Goal: Task Accomplishment & Management: Manage account settings

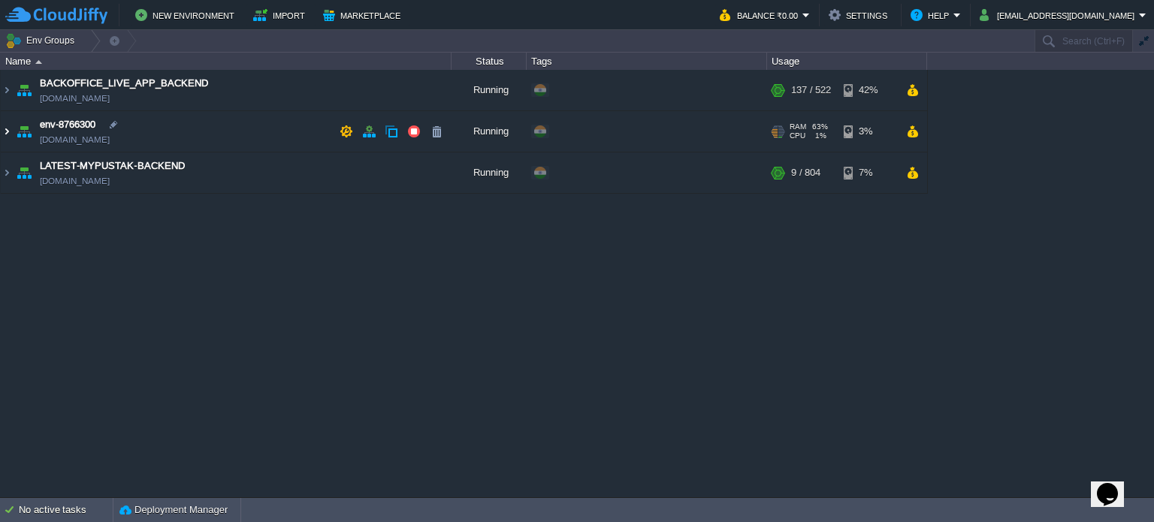
click at [8, 129] on img at bounding box center [7, 131] width 12 height 41
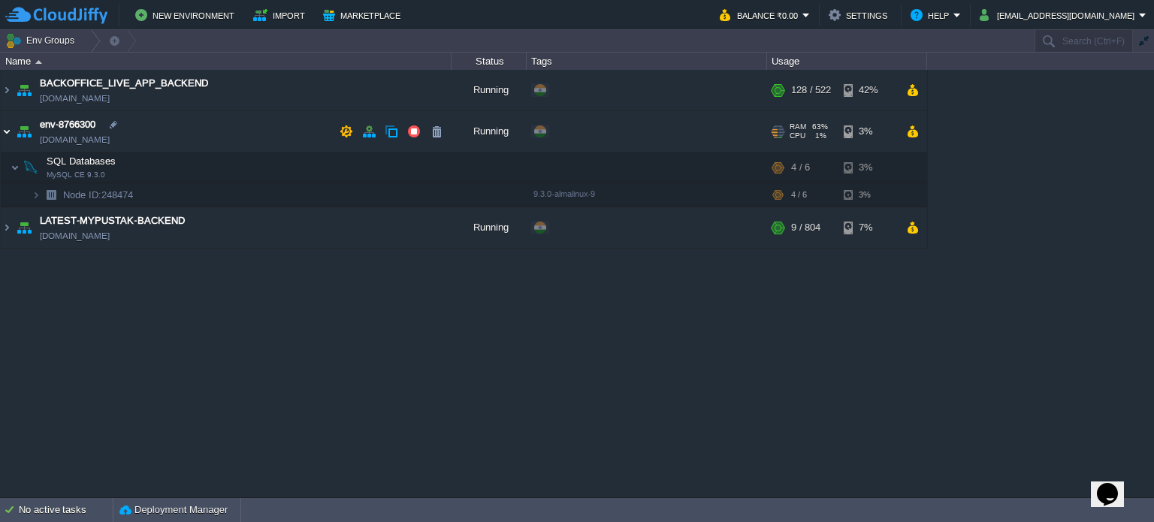
click at [8, 130] on img at bounding box center [7, 131] width 12 height 41
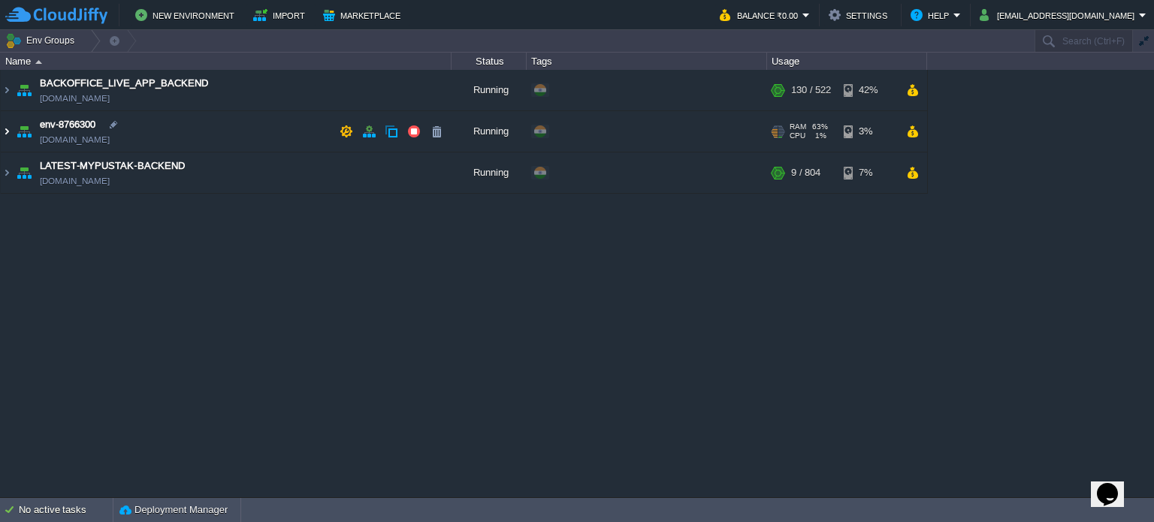
click at [8, 130] on img at bounding box center [7, 131] width 12 height 41
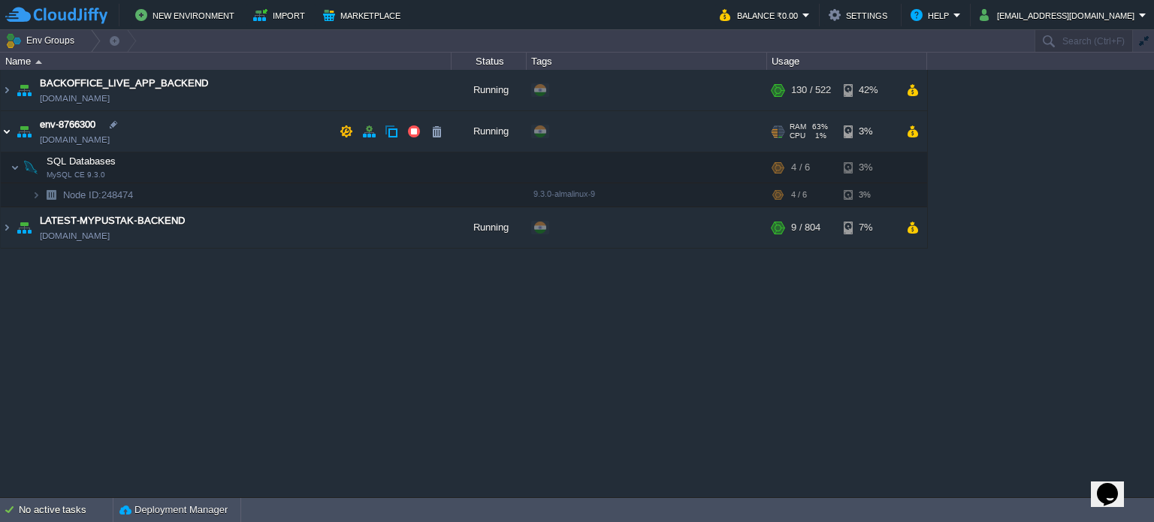
click at [8, 130] on img at bounding box center [7, 131] width 12 height 41
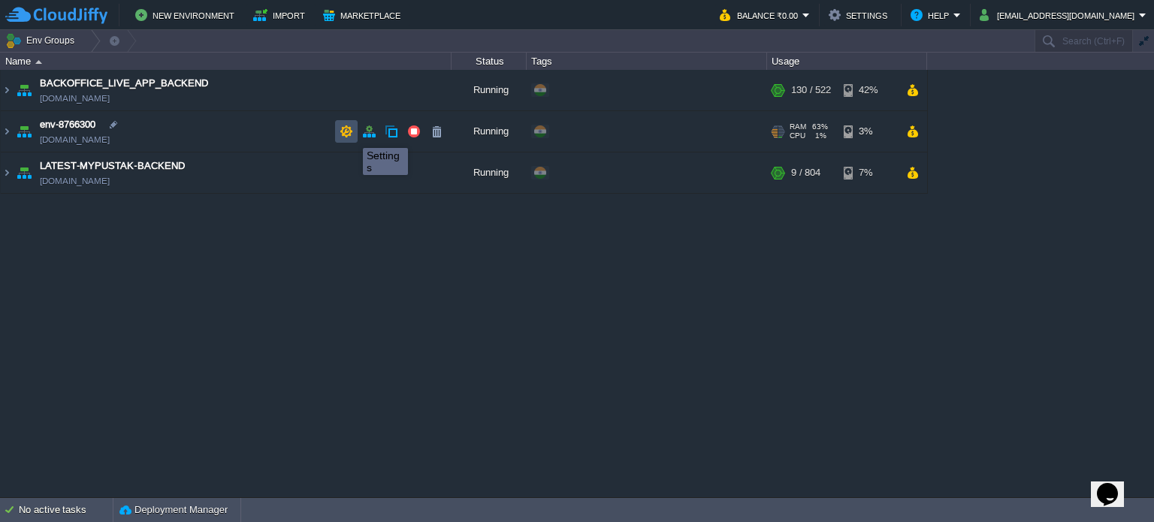
click at [349, 135] on button "button" at bounding box center [347, 132] width 14 height 14
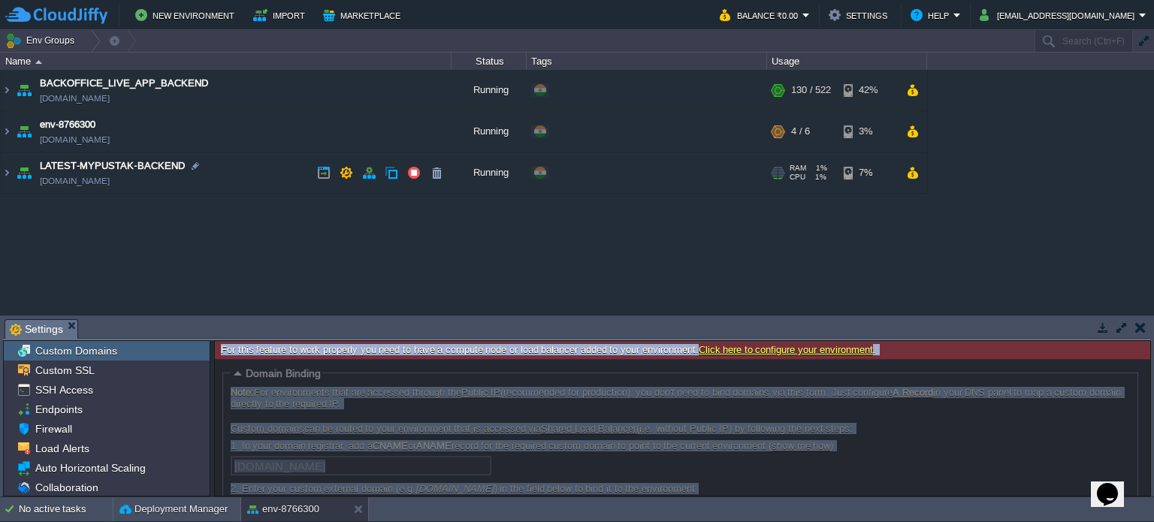
drag, startPoint x: 1148, startPoint y: 386, endPoint x: 1151, endPoint y: 431, distance: 45.1
click at [1151, 431] on div "For this feature to work properly you need to have a compute node or load balan…" at bounding box center [682, 418] width 937 height 156
click at [123, 488] on div "Collaboration" at bounding box center [107, 488] width 206 height 20
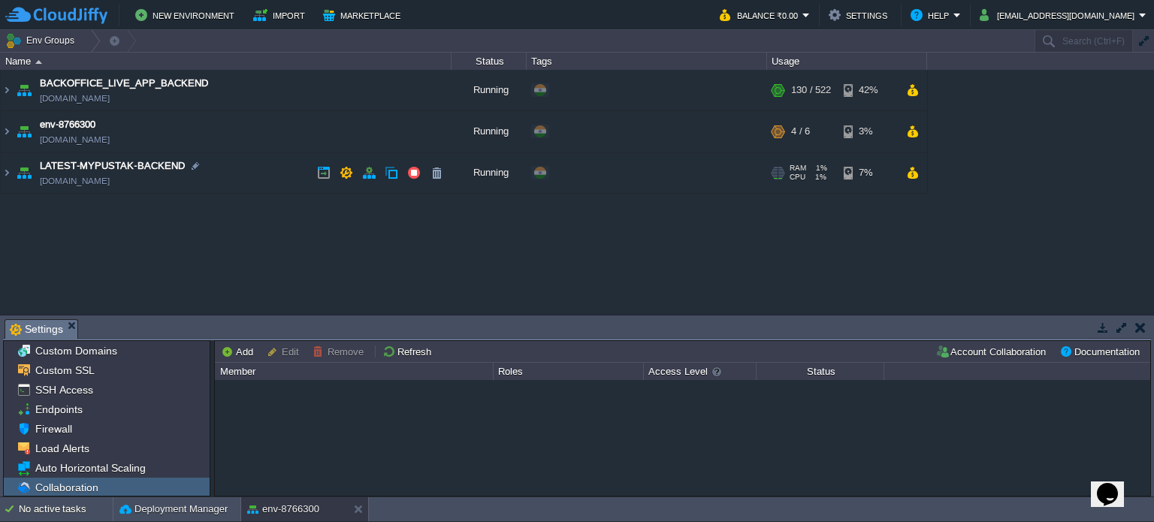
click at [1119, 326] on button "button" at bounding box center [1122, 328] width 14 height 14
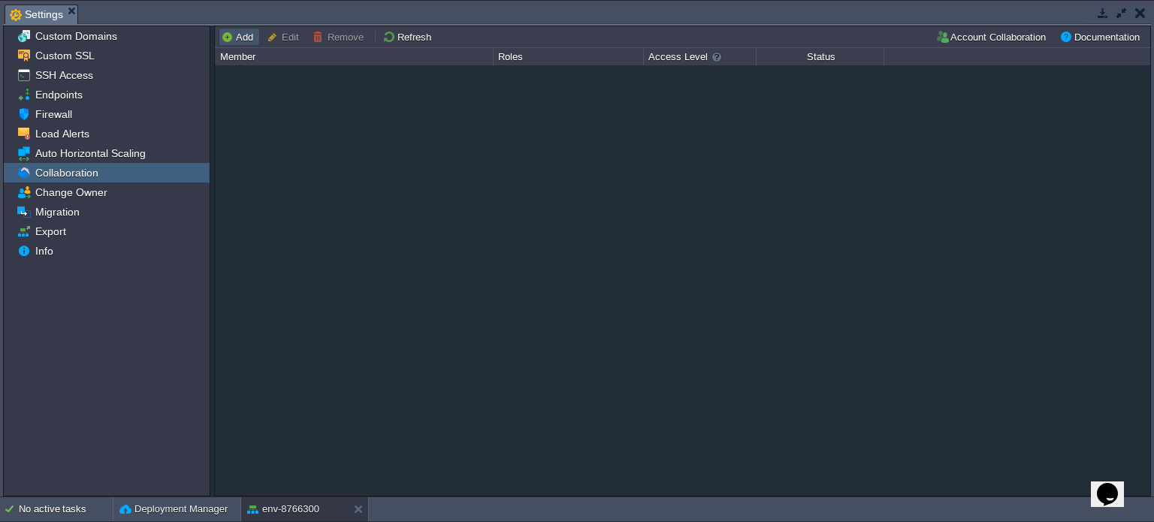
click at [239, 41] on button "Add" at bounding box center [239, 37] width 37 height 14
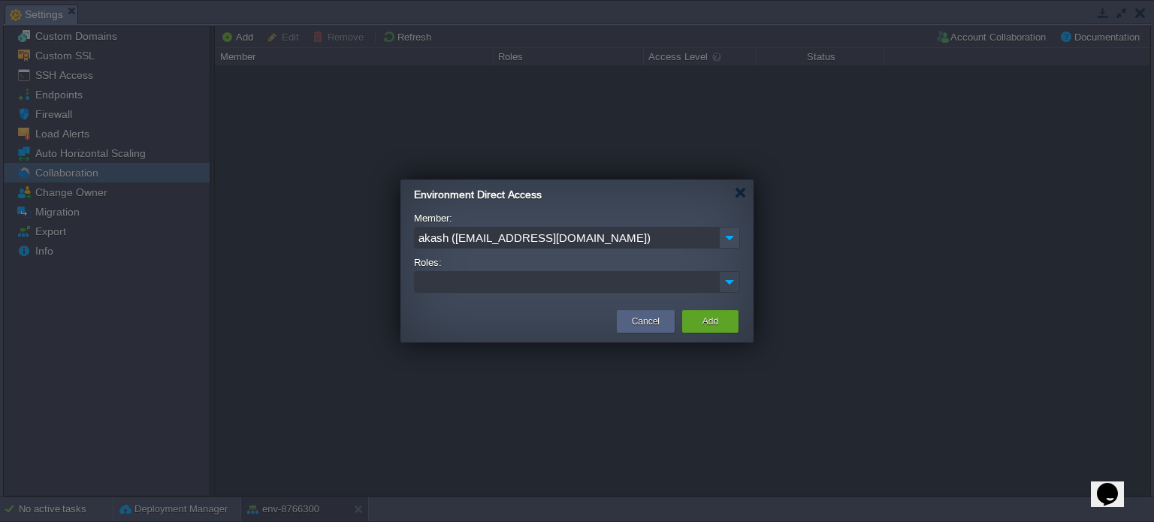
click at [732, 285] on img at bounding box center [730, 282] width 20 height 20
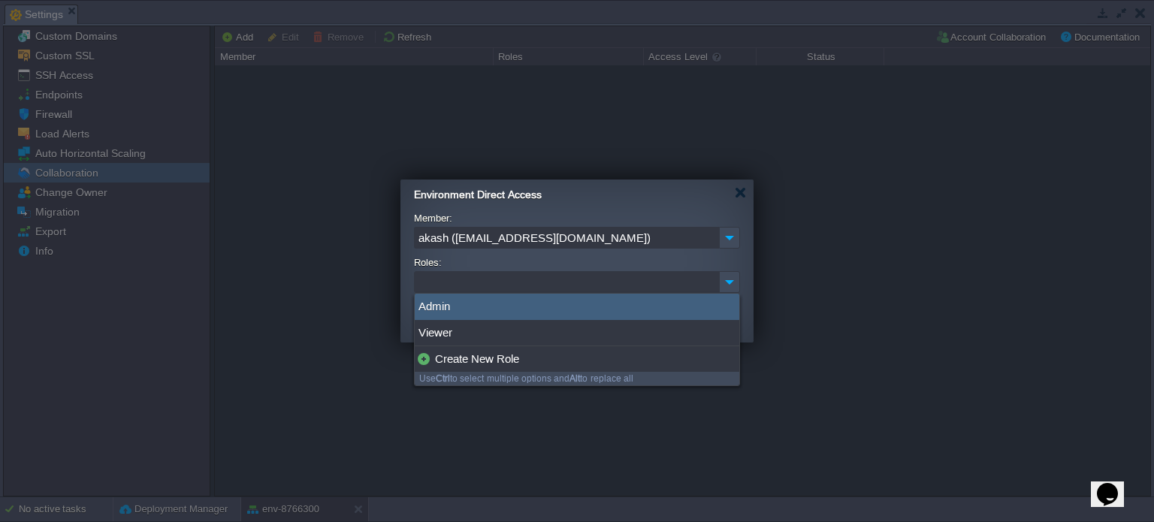
click at [562, 305] on div "Admin" at bounding box center [577, 307] width 325 height 26
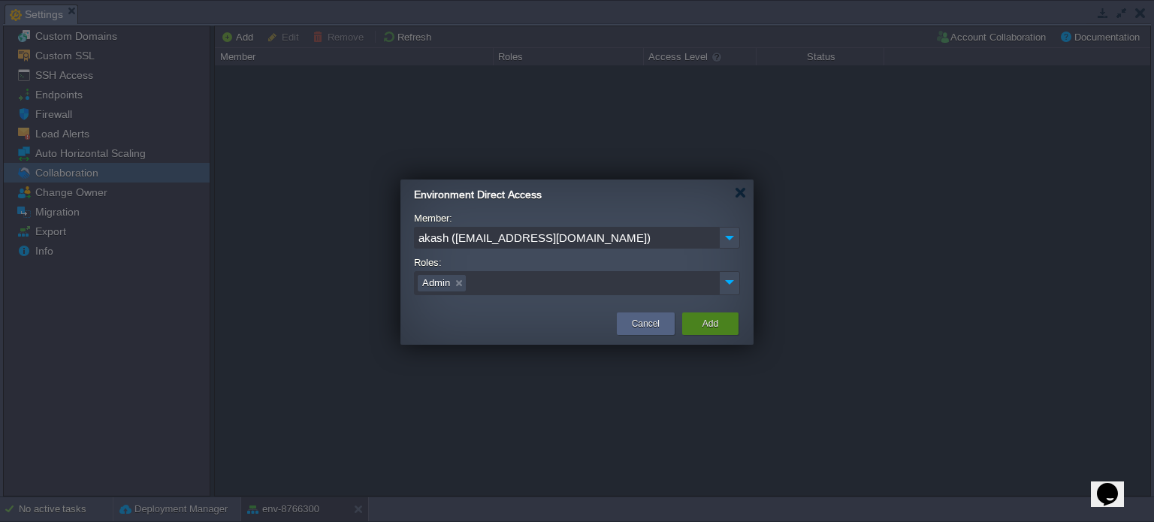
click at [703, 323] on button "Add" at bounding box center [711, 323] width 16 height 15
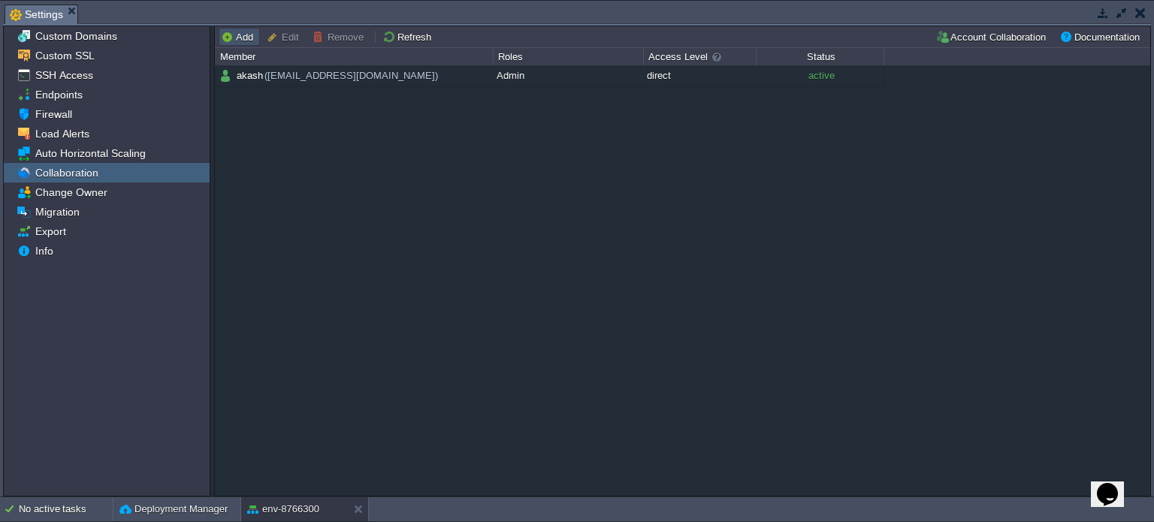
click at [243, 36] on button "Add" at bounding box center [239, 37] width 37 height 14
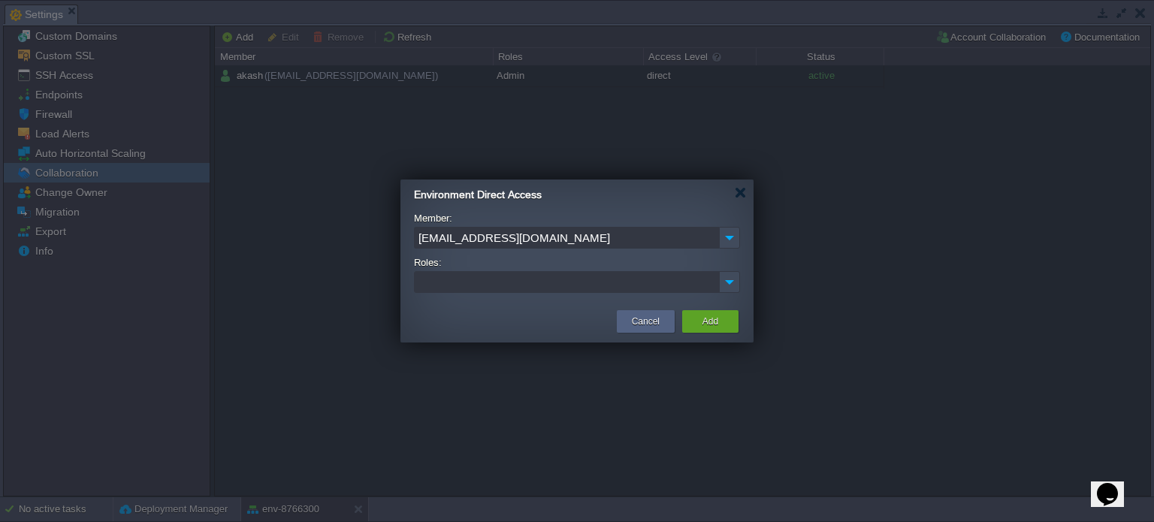
click at [554, 234] on input "office@mypustak.com" at bounding box center [566, 238] width 305 height 22
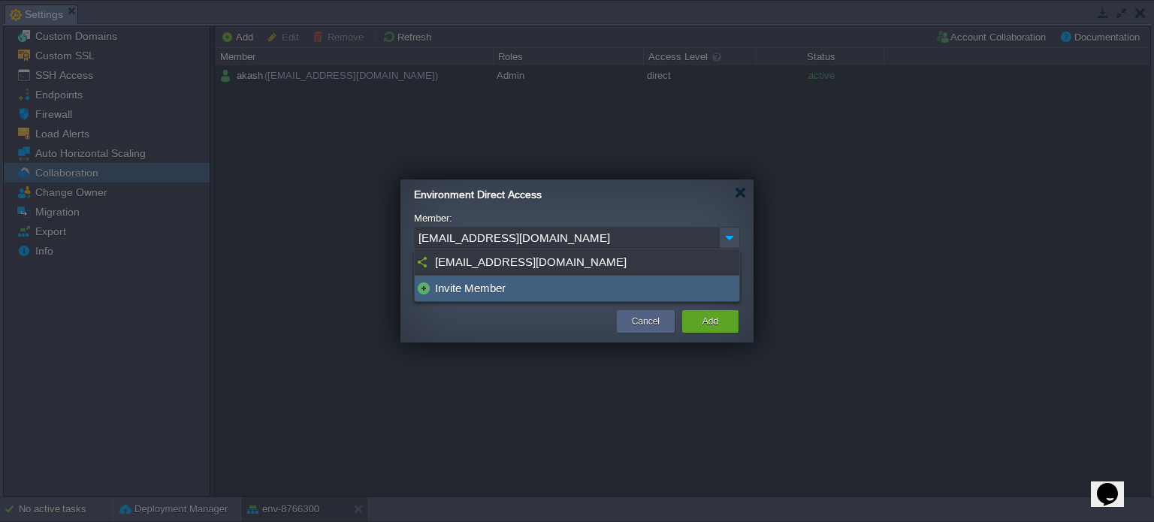
click at [517, 287] on div "Invite Member" at bounding box center [577, 289] width 325 height 26
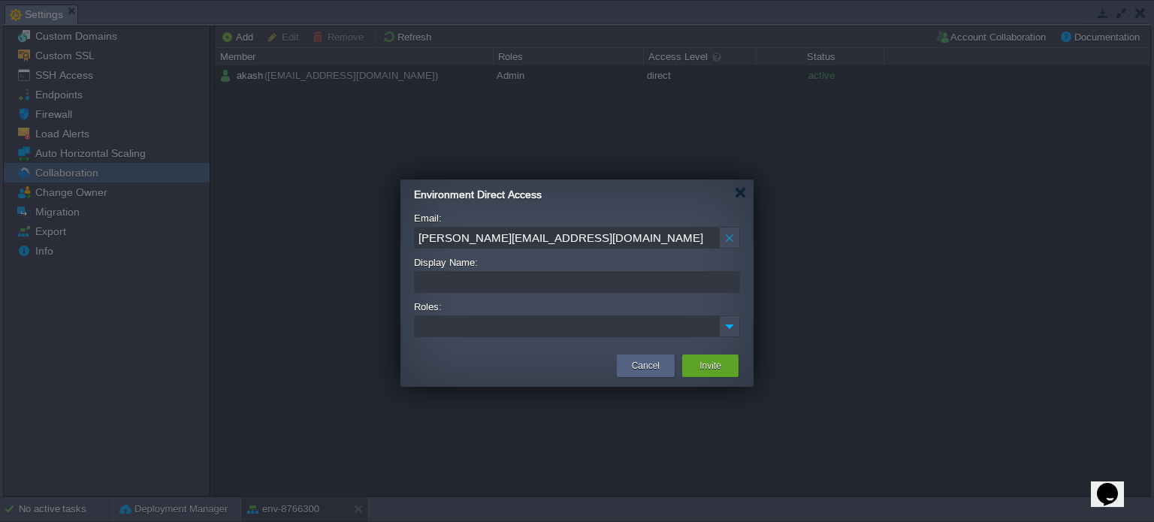
type input "shubhadeep@mypustak.com"
click at [555, 278] on input "Display Name:" at bounding box center [577, 282] width 326 height 22
type input "shubhadeep"
click at [738, 321] on img at bounding box center [730, 326] width 20 height 20
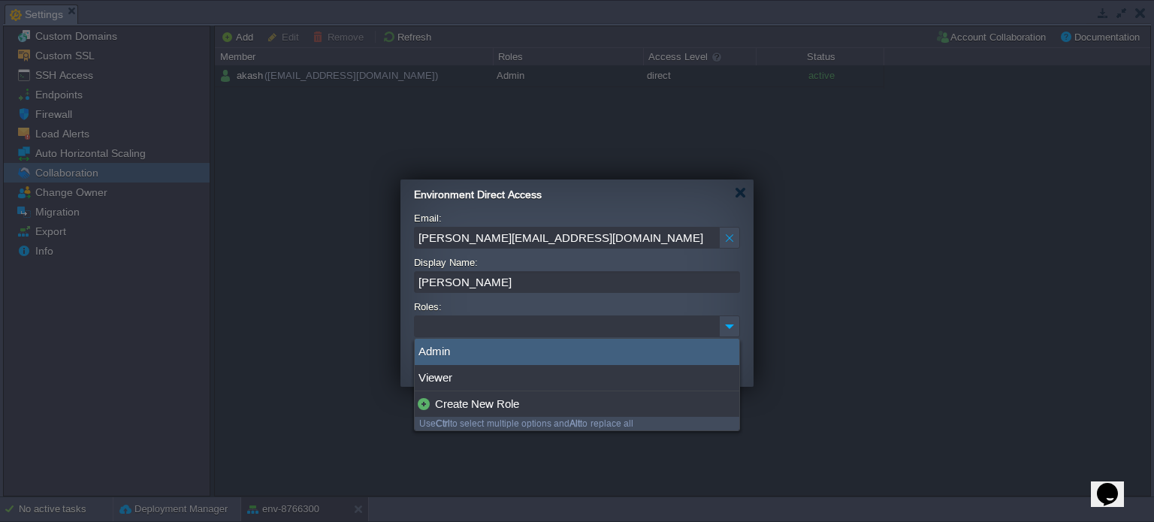
click at [567, 355] on div "Admin" at bounding box center [577, 352] width 325 height 26
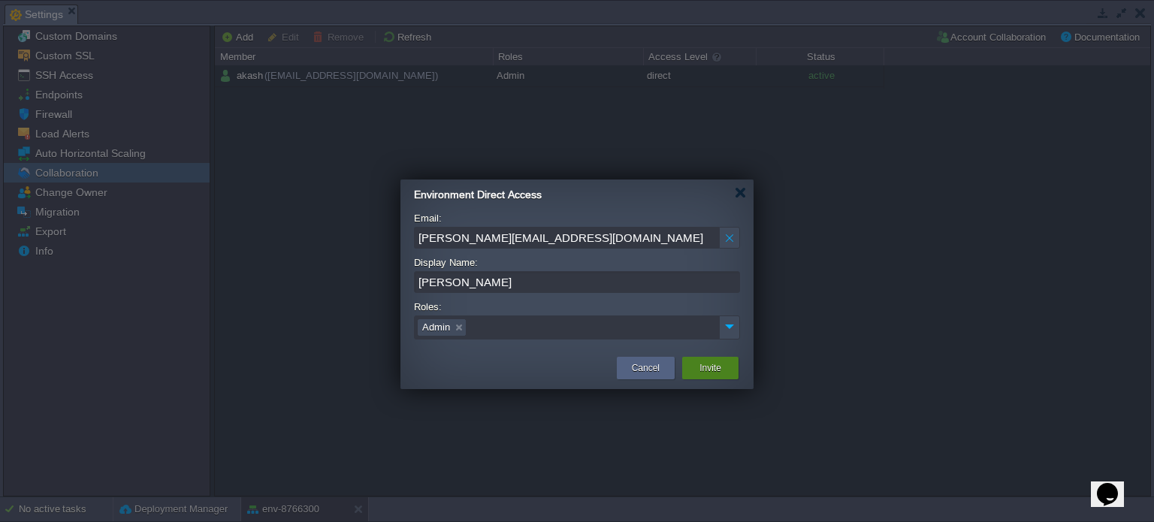
click at [718, 369] on button "Invite" at bounding box center [711, 368] width 22 height 15
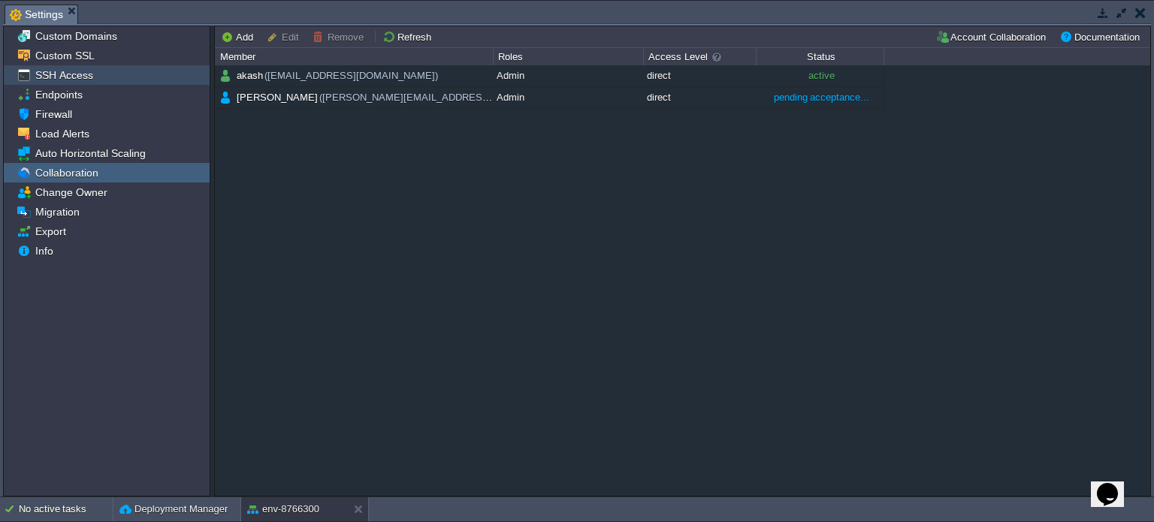
click at [89, 70] on span "SSH Access" at bounding box center [63, 75] width 63 height 14
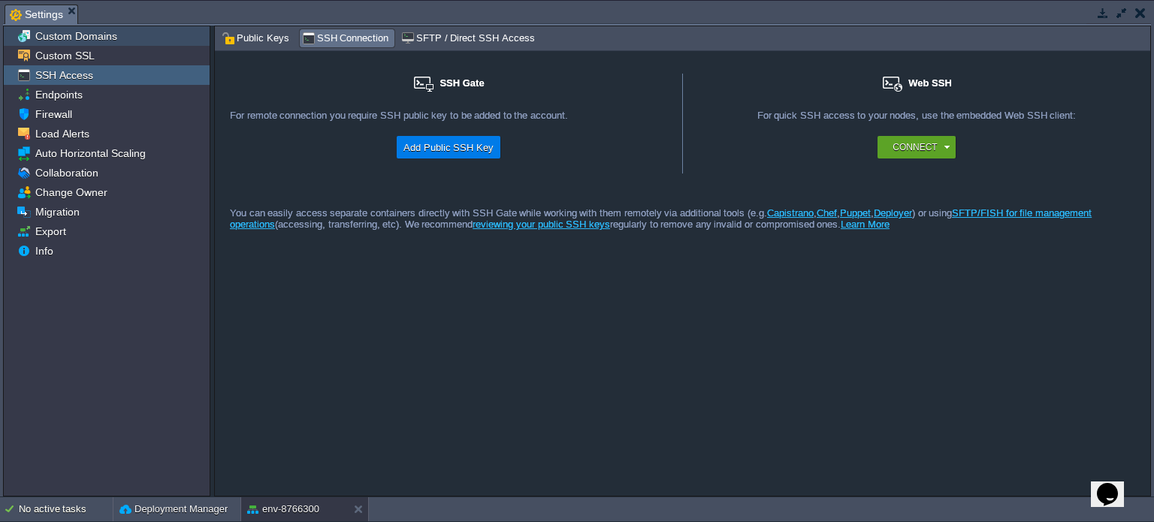
click at [116, 38] on div "Custom Domains" at bounding box center [107, 36] width 206 height 20
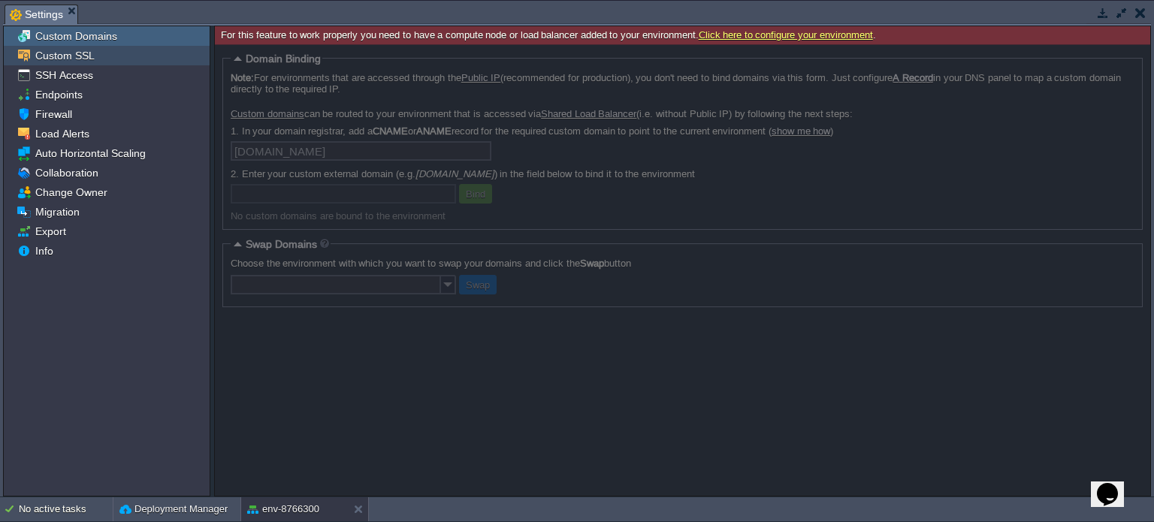
click at [91, 59] on span "Custom SSL" at bounding box center [64, 56] width 65 height 14
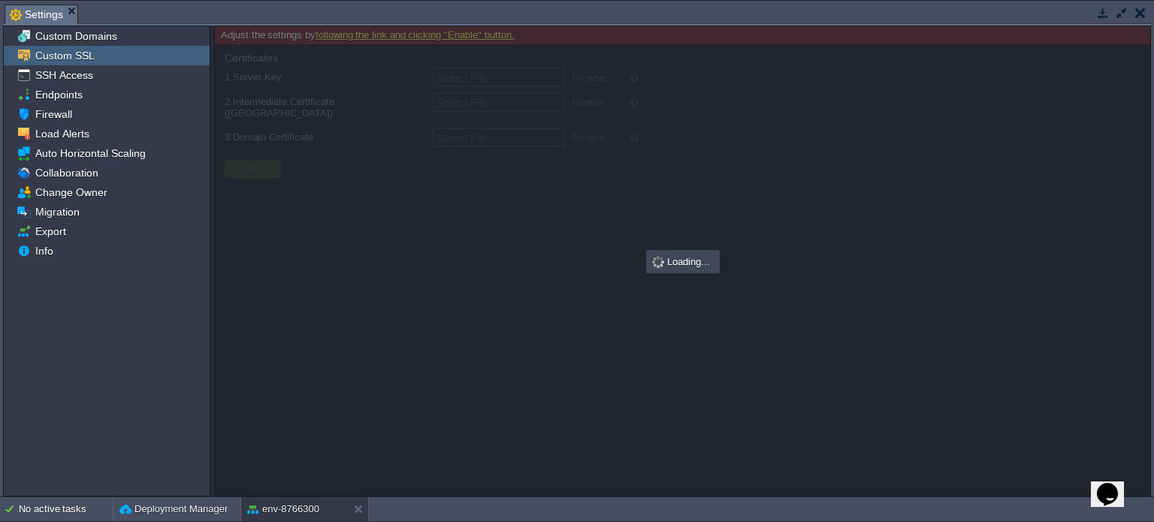
type input "Select File"
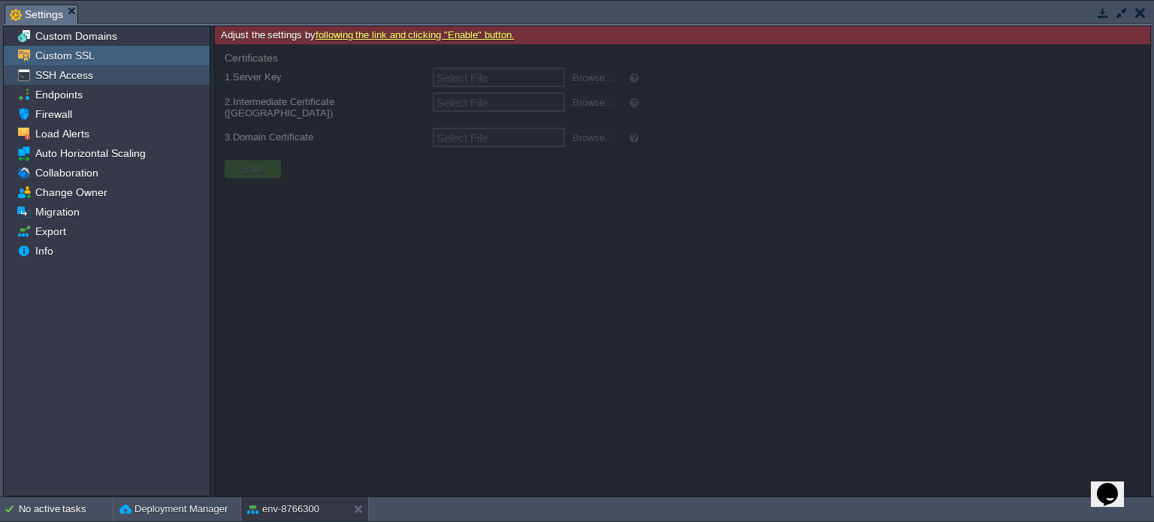
click at [80, 80] on span "SSH Access" at bounding box center [63, 75] width 63 height 14
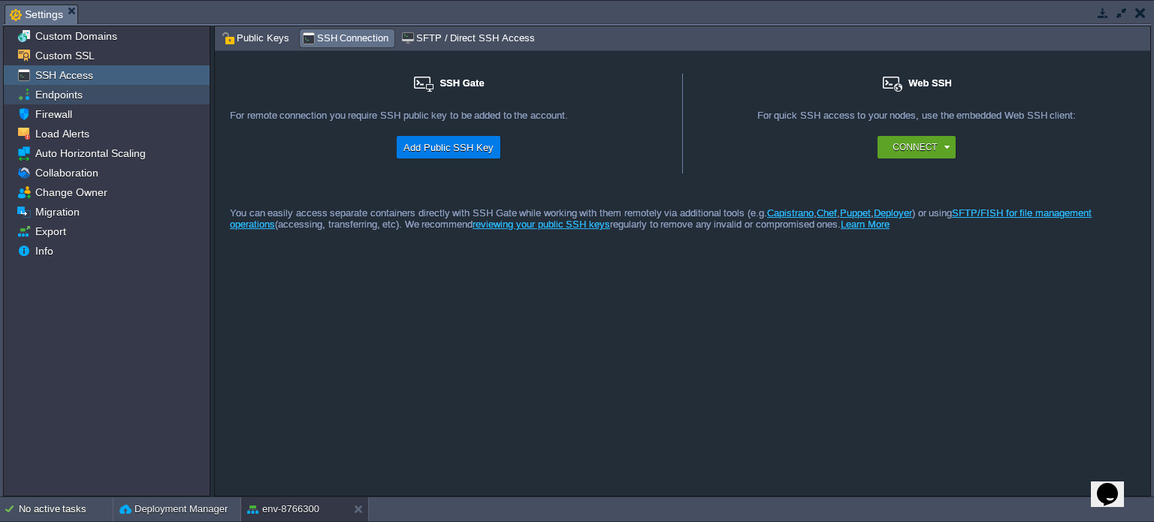
click at [81, 98] on span "Endpoints" at bounding box center [58, 95] width 53 height 14
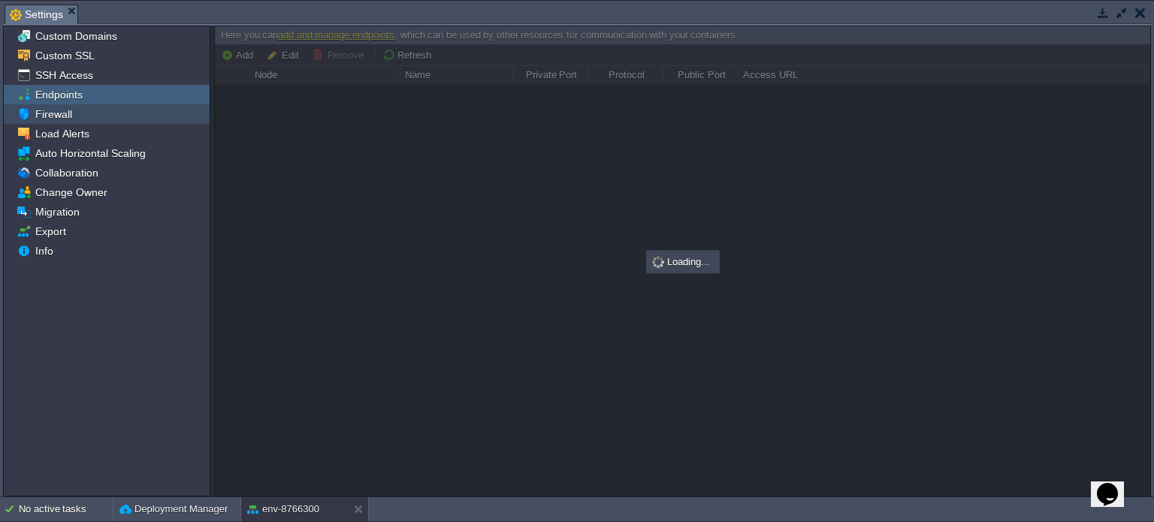
click at [78, 114] on div "Firewall" at bounding box center [107, 114] width 206 height 20
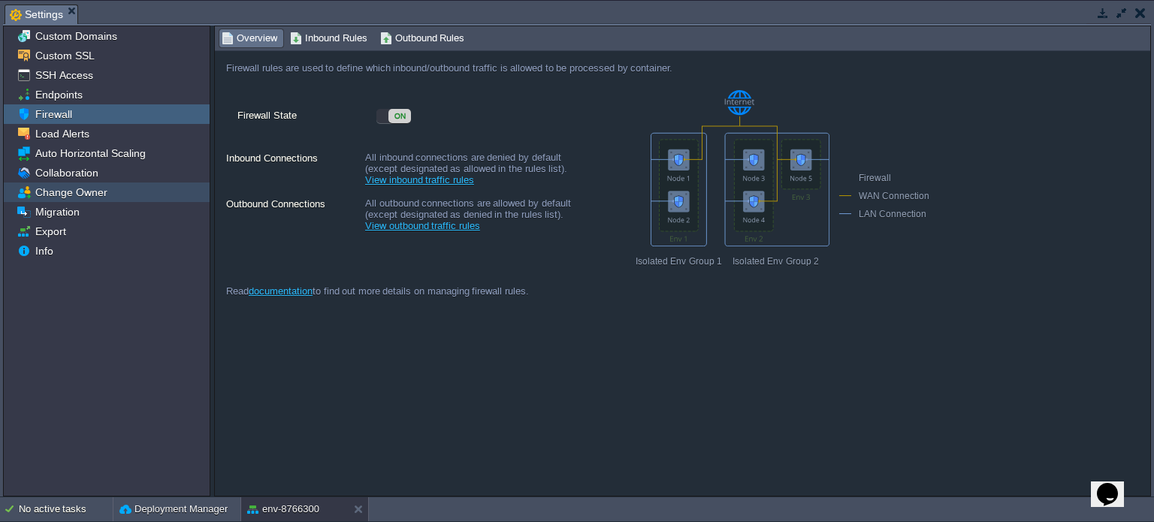
click at [109, 194] on div "Change Owner" at bounding box center [107, 193] width 206 height 20
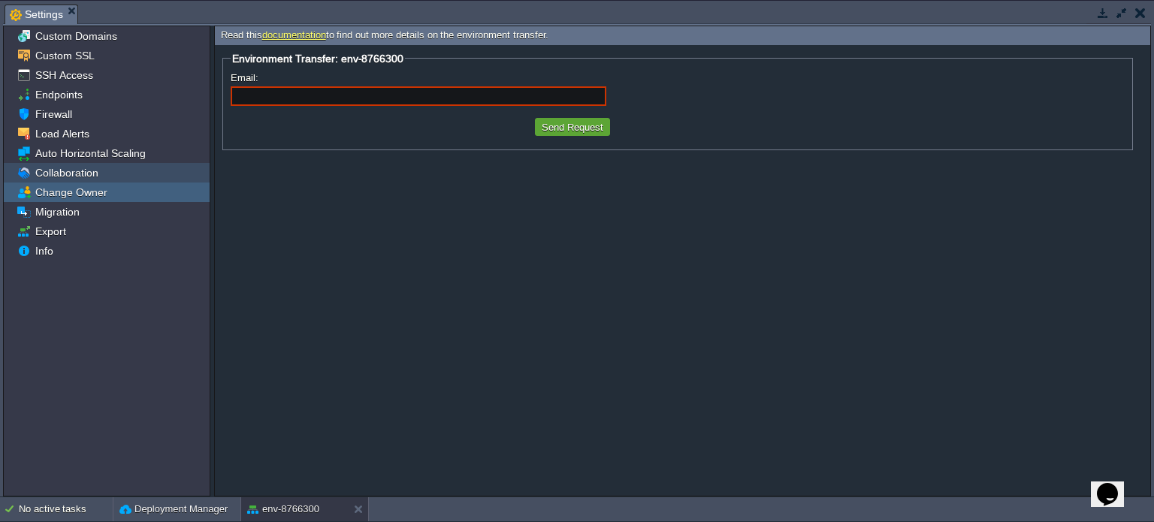
click at [92, 171] on span "Collaboration" at bounding box center [66, 173] width 68 height 14
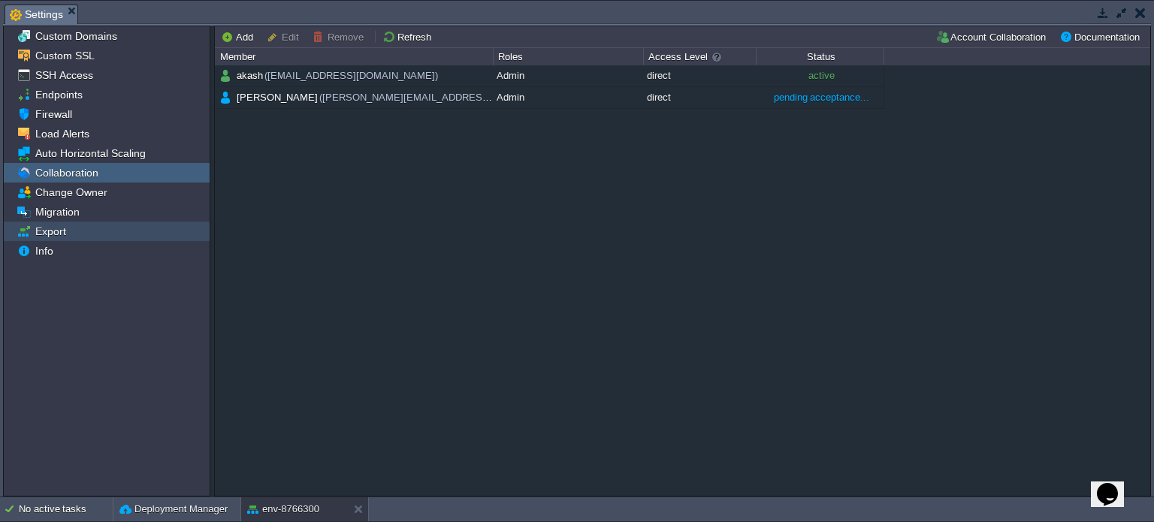
click at [72, 231] on div "Export" at bounding box center [107, 232] width 206 height 20
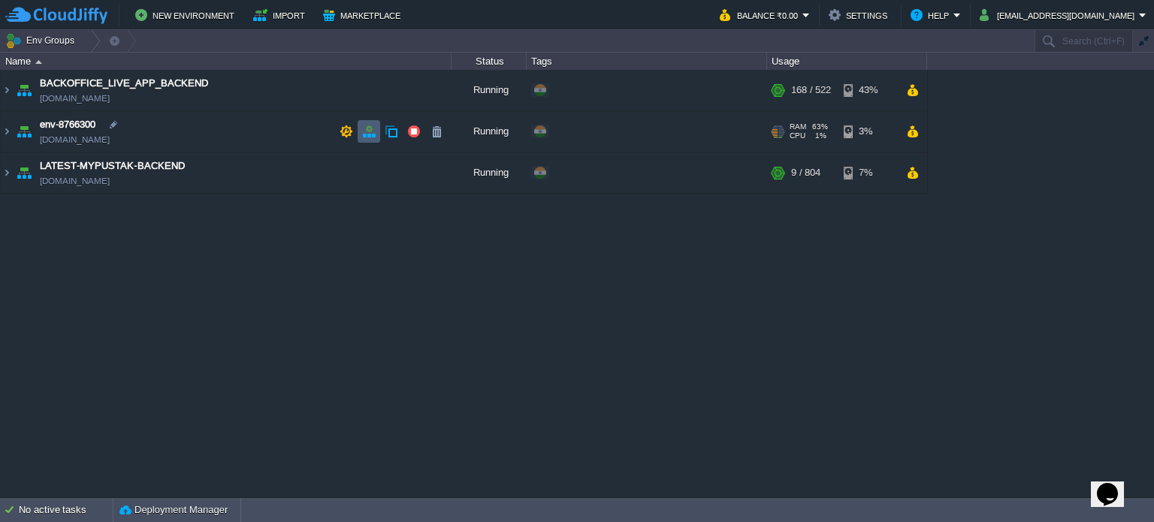
click at [365, 132] on button "button" at bounding box center [369, 132] width 14 height 14
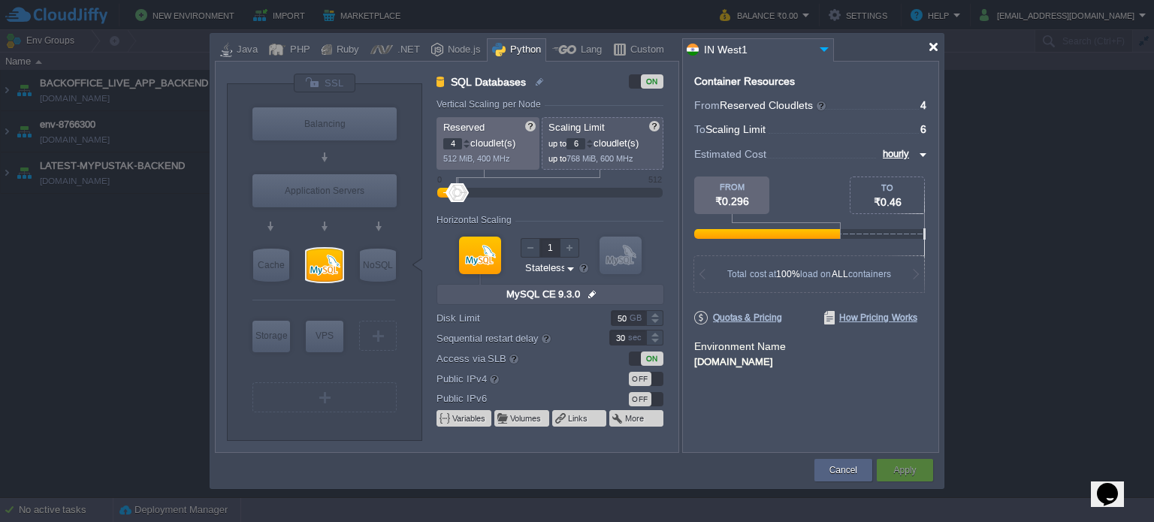
click at [936, 43] on div at bounding box center [933, 46] width 11 height 11
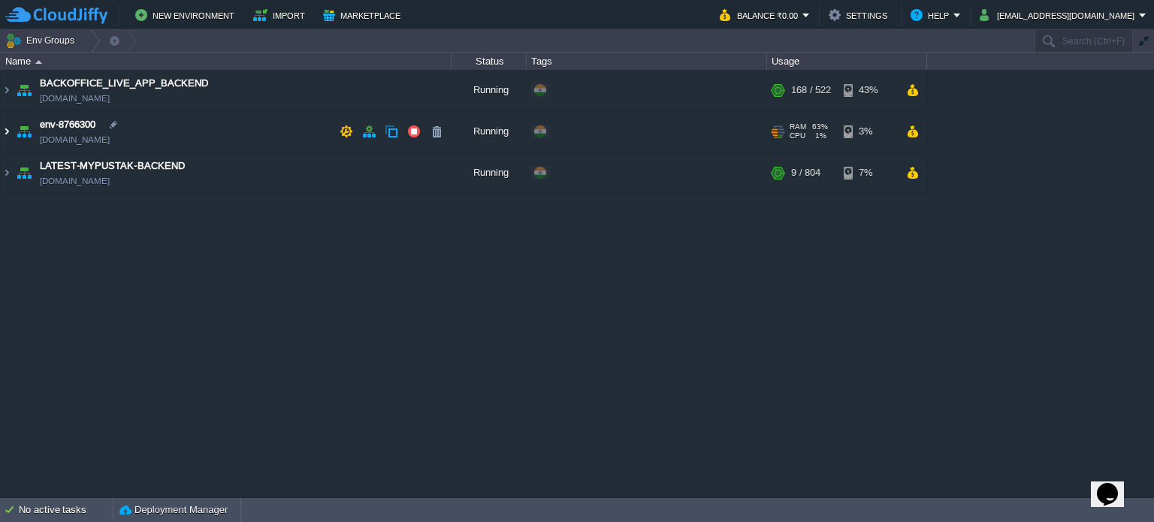
click at [5, 129] on img at bounding box center [7, 131] width 12 height 41
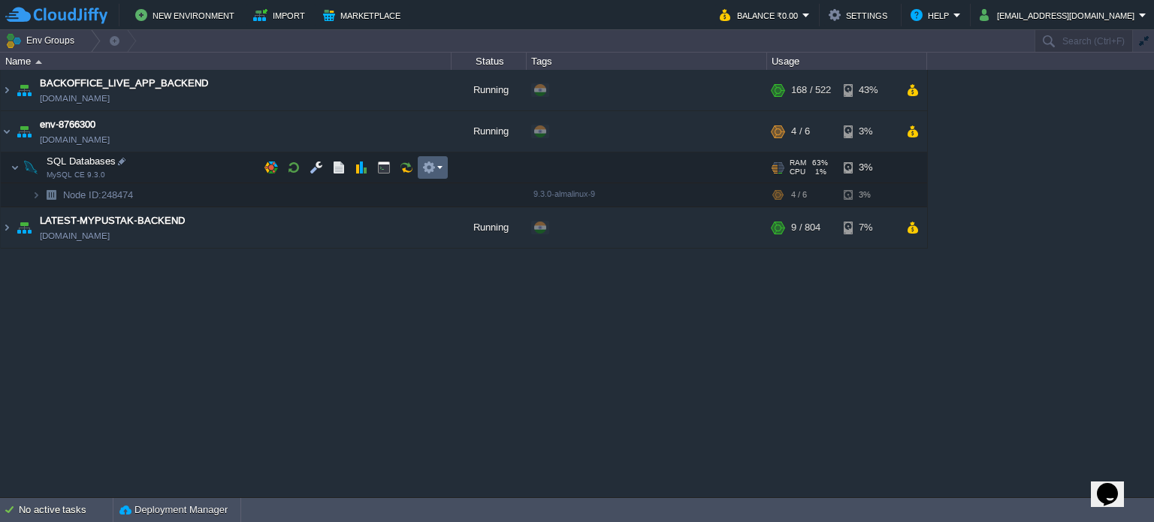
click at [437, 170] on em at bounding box center [432, 168] width 20 height 14
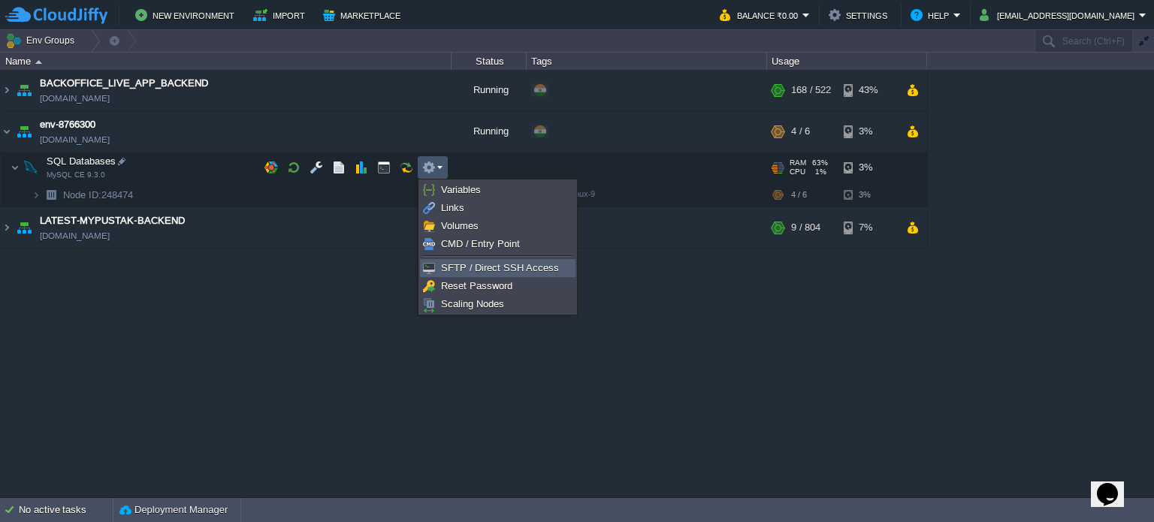
click at [498, 263] on span "SFTP / Direct SSH Access" at bounding box center [500, 267] width 118 height 11
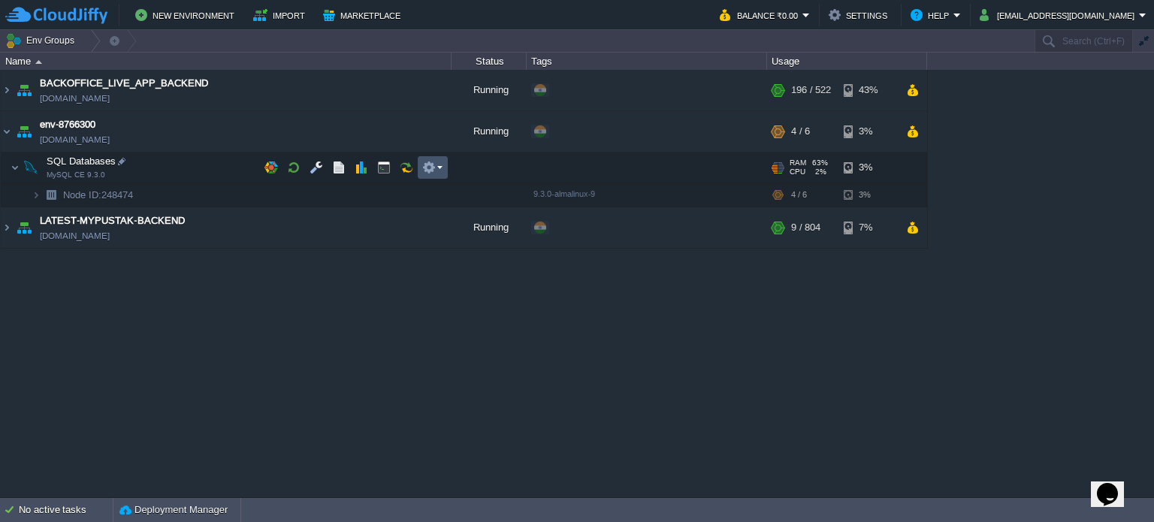
click at [433, 174] on button "button" at bounding box center [429, 168] width 14 height 14
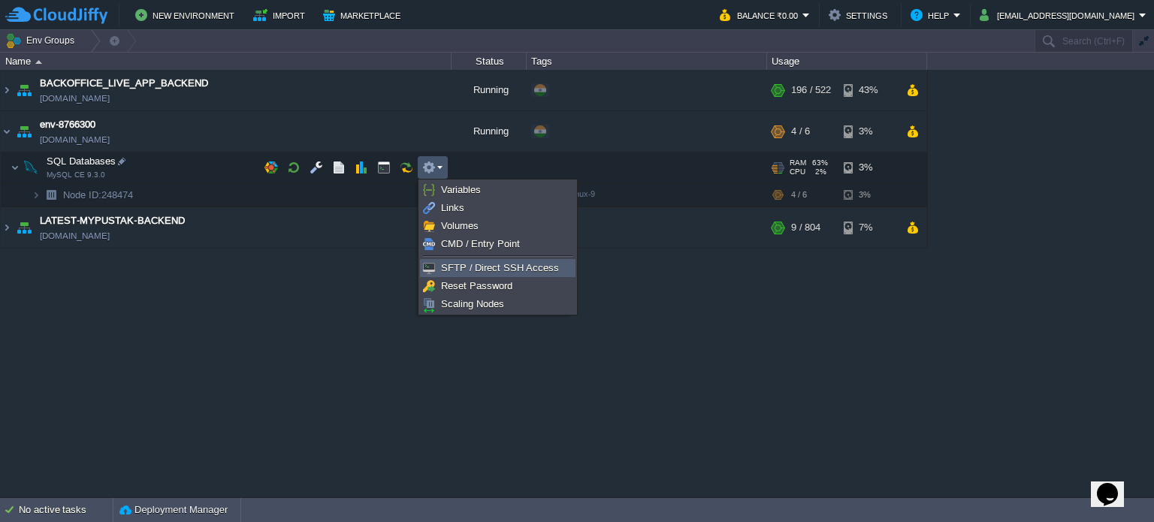
click at [488, 265] on span "SFTP / Direct SSH Access" at bounding box center [500, 267] width 118 height 11
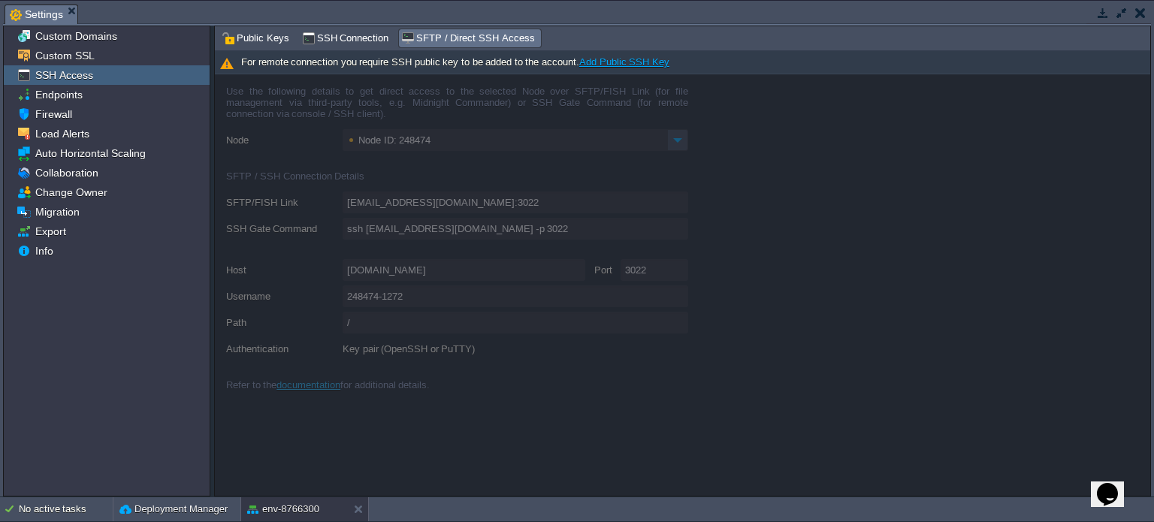
click at [628, 62] on link "Add Public SSH Key" at bounding box center [624, 61] width 90 height 11
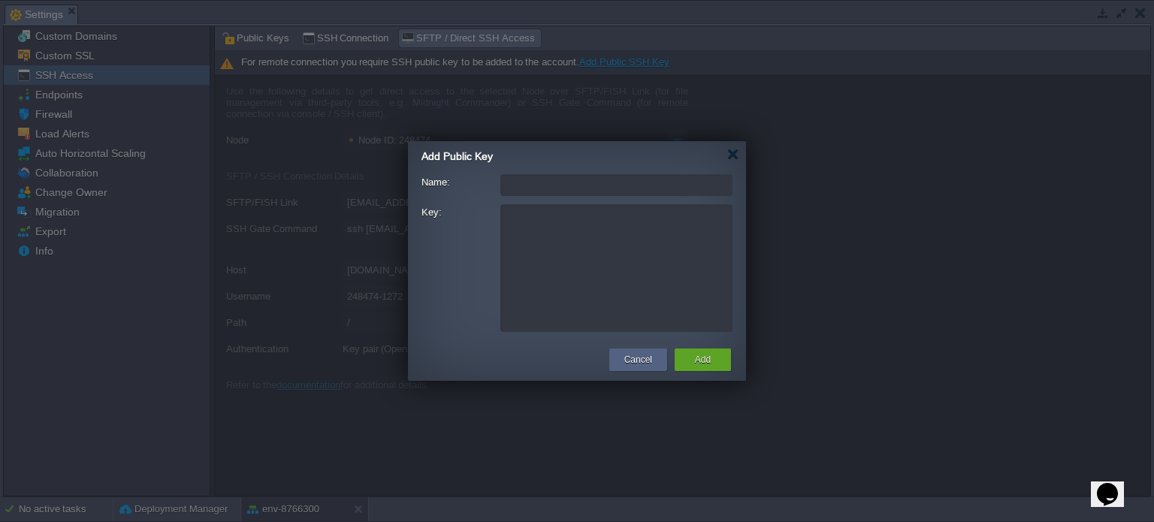
click at [570, 186] on input "Name:" at bounding box center [617, 185] width 232 height 22
click at [735, 153] on div at bounding box center [732, 154] width 11 height 11
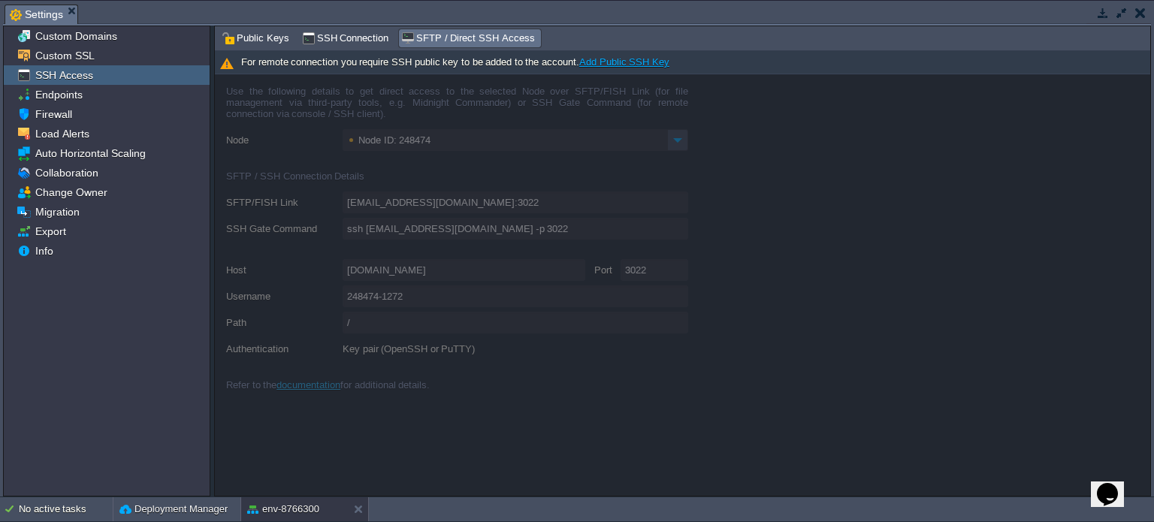
click at [1145, 11] on button "button" at bounding box center [1141, 13] width 11 height 14
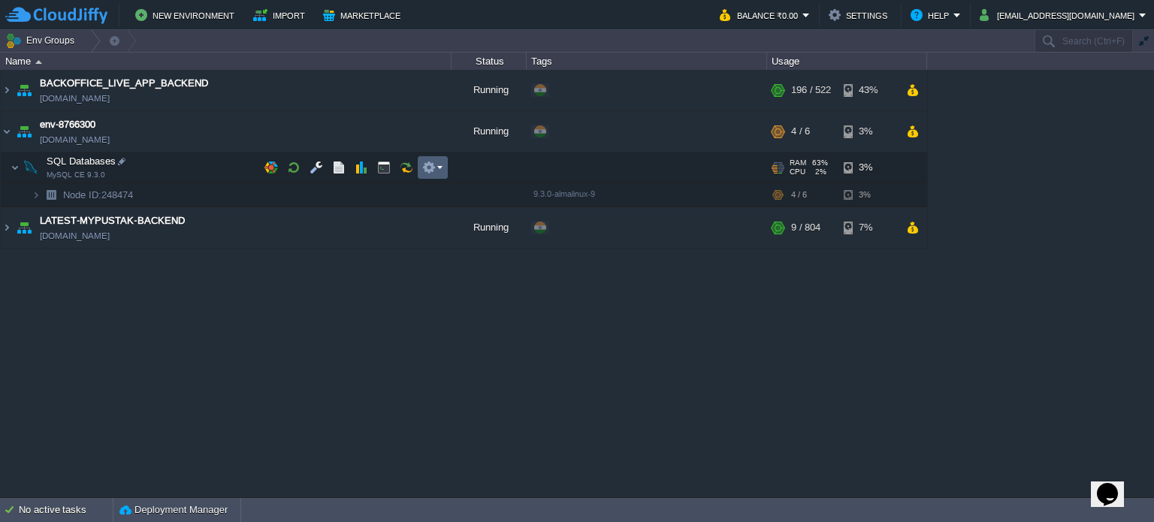
click at [436, 168] on em at bounding box center [432, 168] width 20 height 14
click at [274, 171] on button "button" at bounding box center [272, 168] width 14 height 14
click at [440, 169] on em at bounding box center [432, 168] width 20 height 14
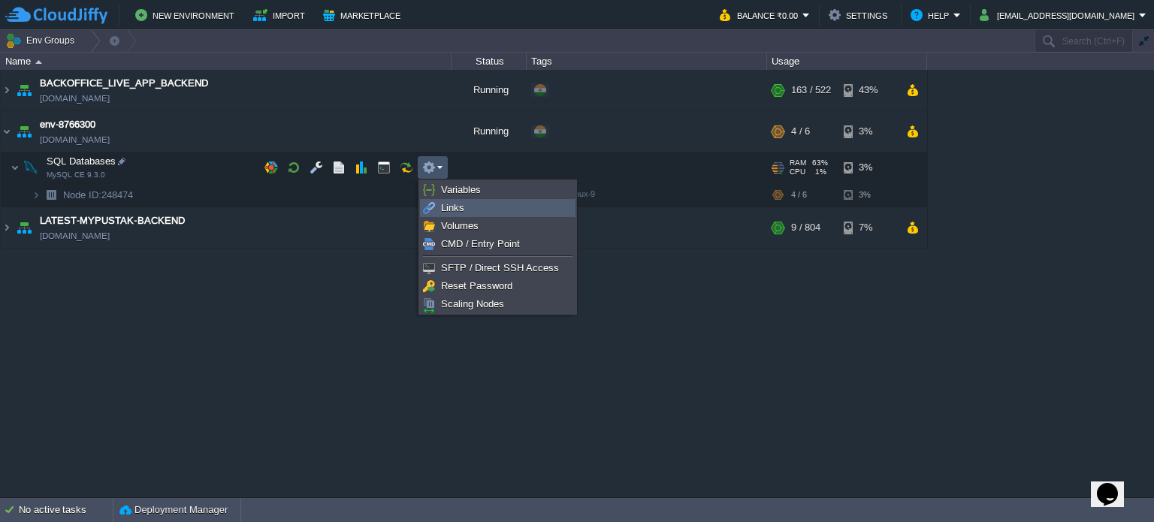
click at [461, 209] on span "Links" at bounding box center [452, 207] width 23 height 11
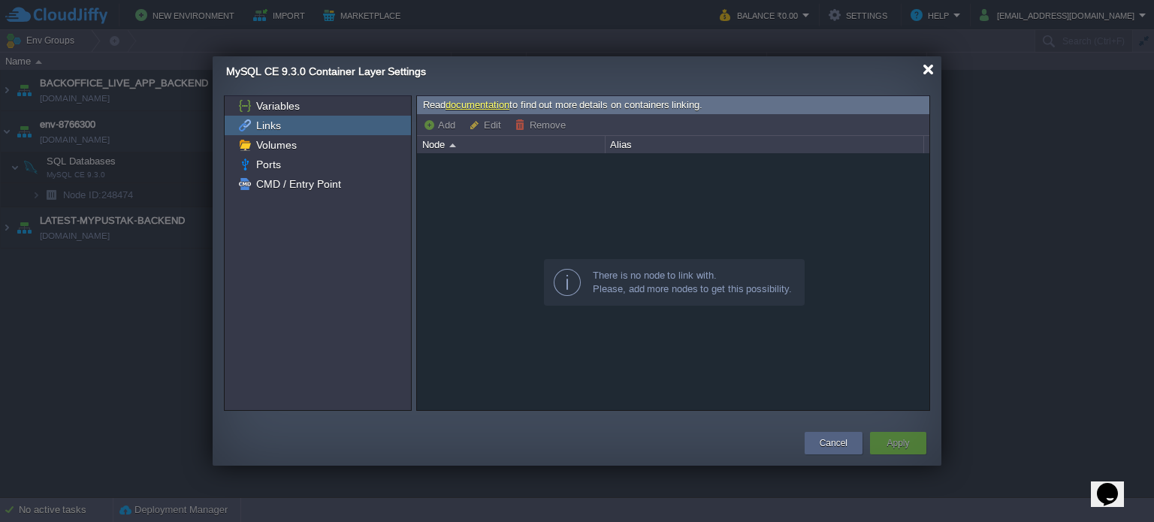
click at [932, 66] on div at bounding box center [928, 69] width 11 height 11
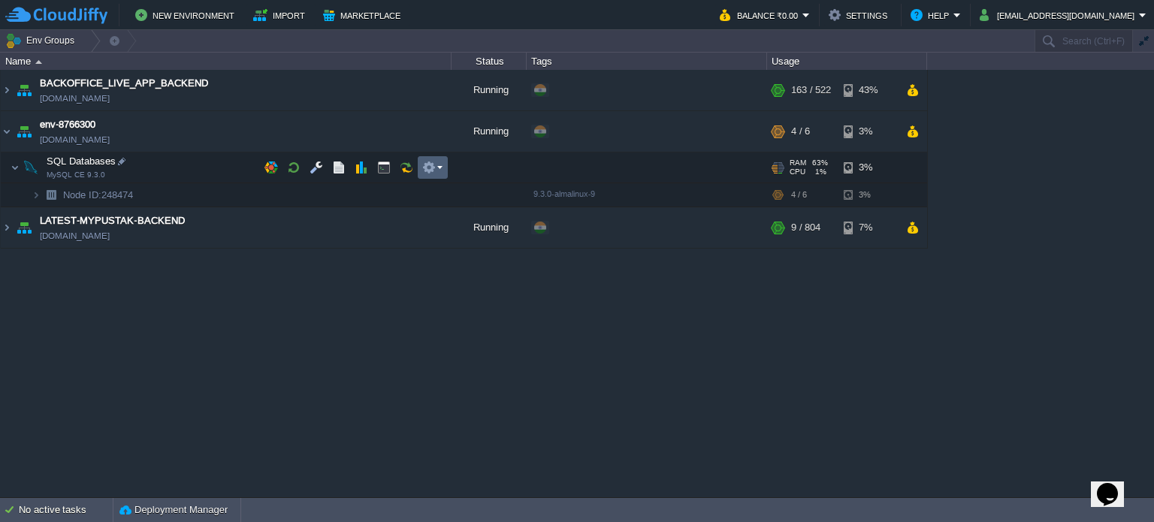
click at [439, 168] on em at bounding box center [432, 168] width 20 height 14
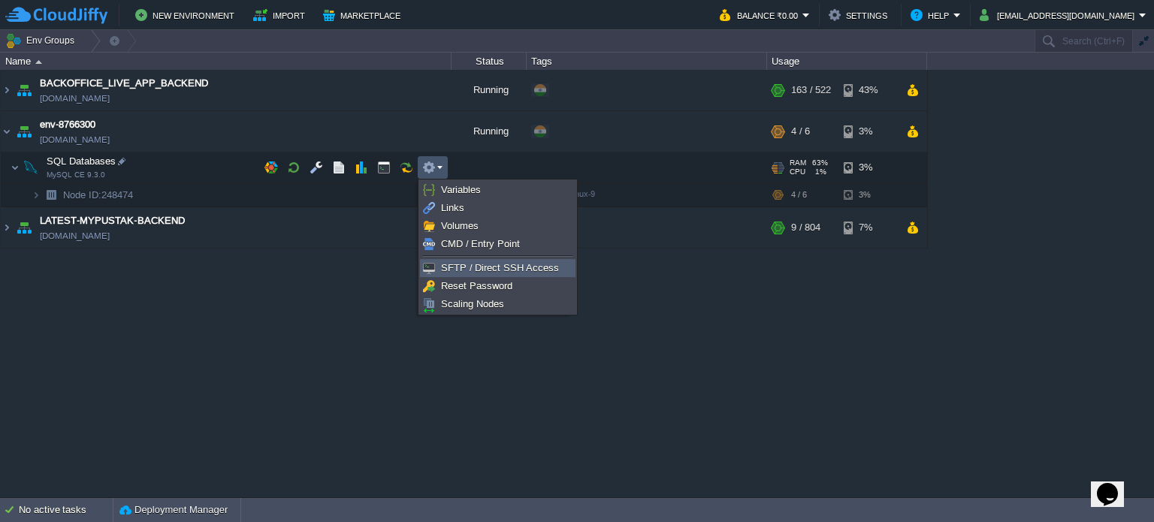
click at [515, 270] on span "SFTP / Direct SSH Access" at bounding box center [500, 267] width 118 height 11
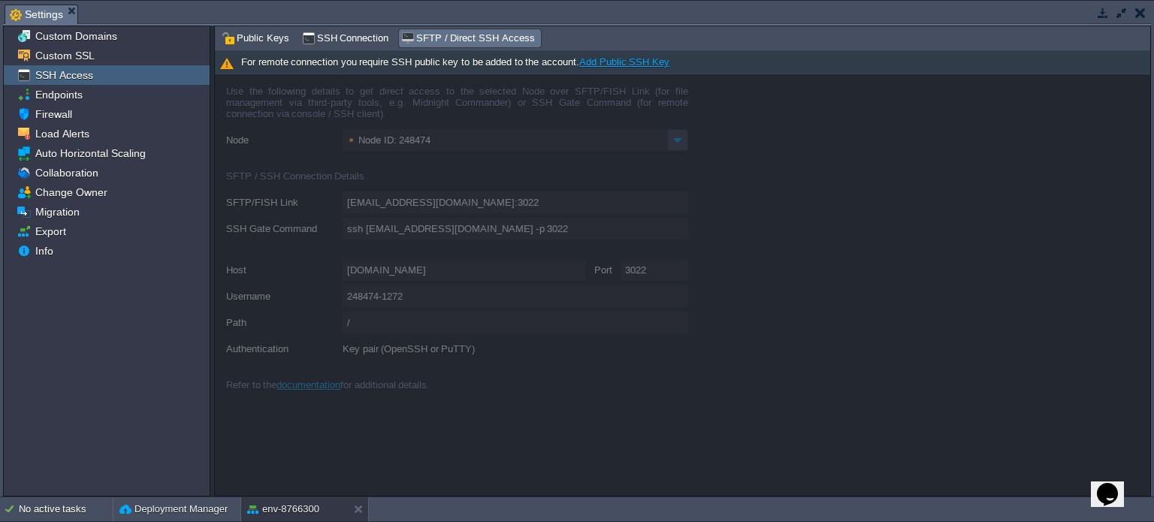
click at [628, 62] on link "Add Public SSH Key" at bounding box center [624, 61] width 90 height 11
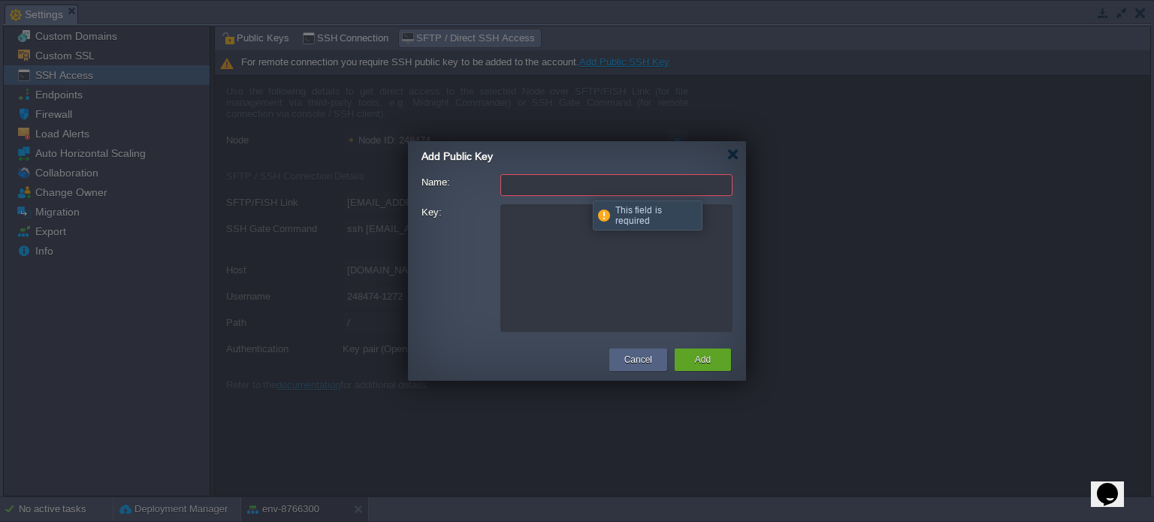
click at [582, 187] on input "Name:" at bounding box center [617, 185] width 232 height 22
click at [559, 270] on textarea "Key:" at bounding box center [617, 268] width 232 height 128
click at [736, 153] on div at bounding box center [732, 154] width 11 height 11
